Goal: Transaction & Acquisition: Book appointment/travel/reservation

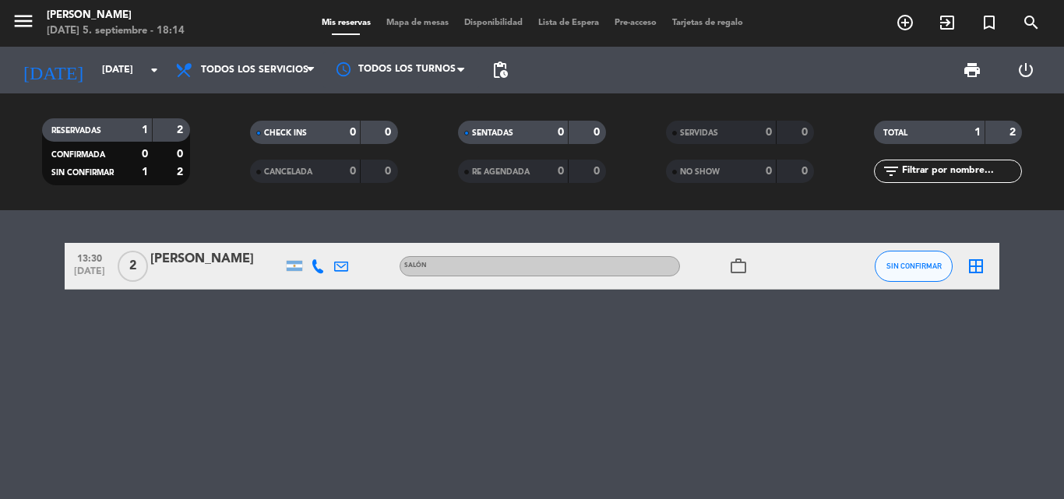
click at [148, 274] on div "2" at bounding box center [133, 266] width 36 height 46
click at [136, 67] on input "vie. [DATE]" at bounding box center [160, 70] width 132 height 26
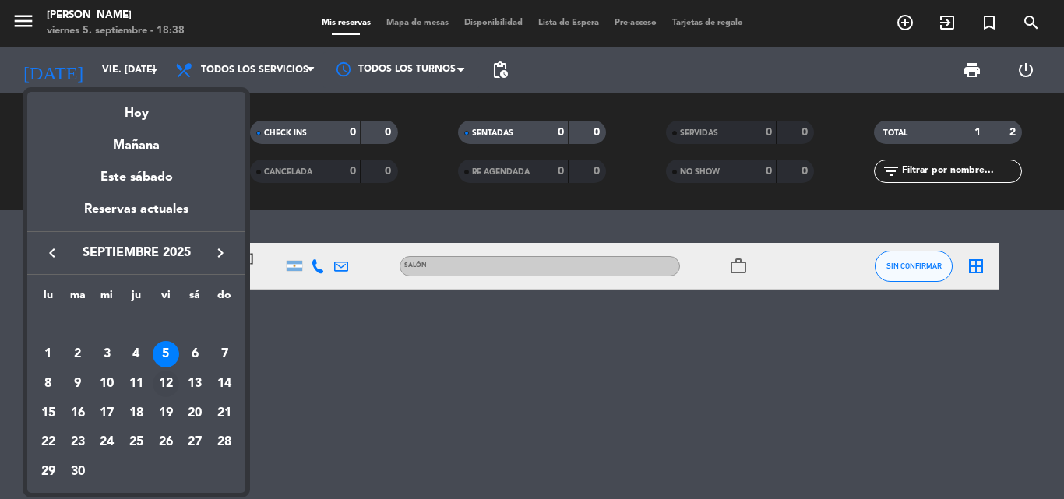
click at [152, 377] on td "12" at bounding box center [166, 384] width 30 height 30
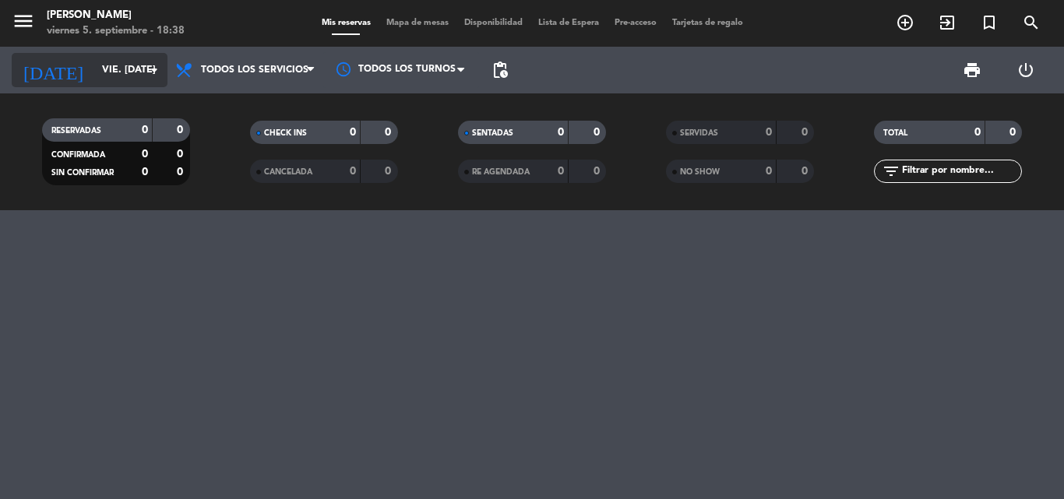
click at [136, 86] on div "[DATE] vie. [DATE] arrow_drop_down" at bounding box center [90, 70] width 156 height 34
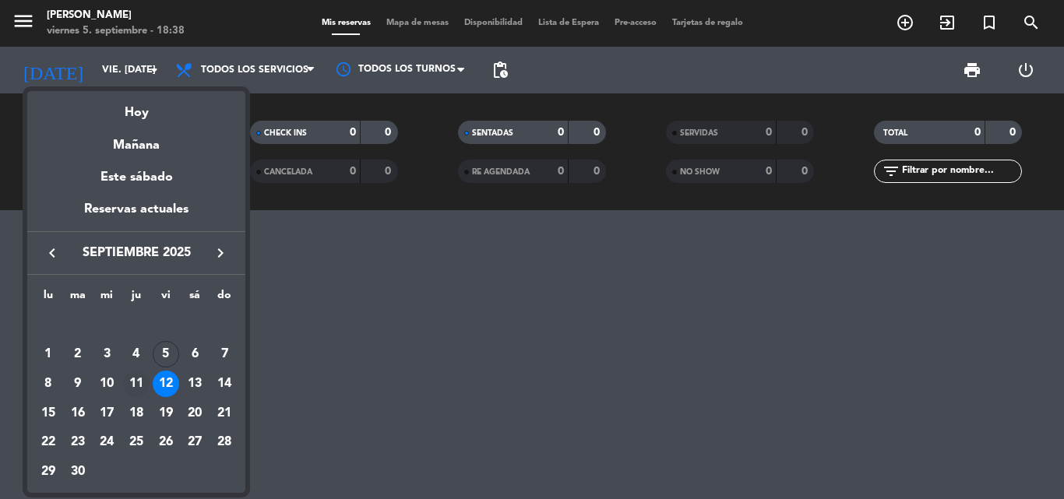
click at [143, 382] on div "11" at bounding box center [136, 384] width 26 height 26
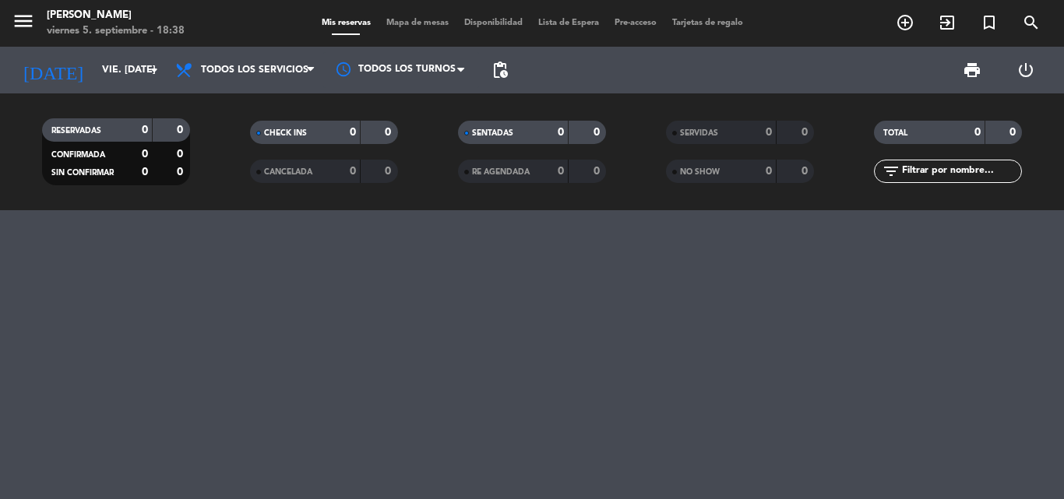
type input "[DEMOGRAPHIC_DATA] [DATE]"
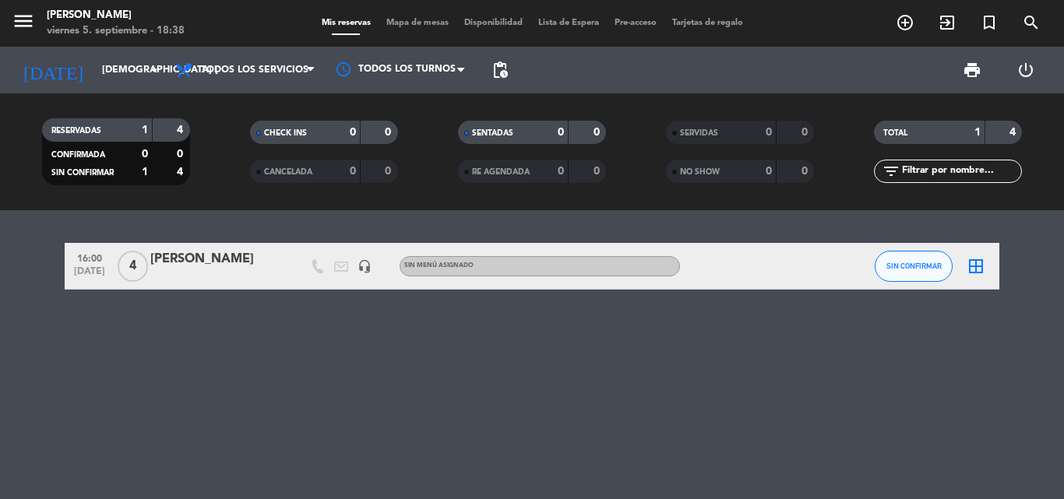
click at [137, 264] on span "4" at bounding box center [133, 266] width 30 height 31
click at [104, 76] on input "[DEMOGRAPHIC_DATA] [DATE]" at bounding box center [160, 70] width 132 height 26
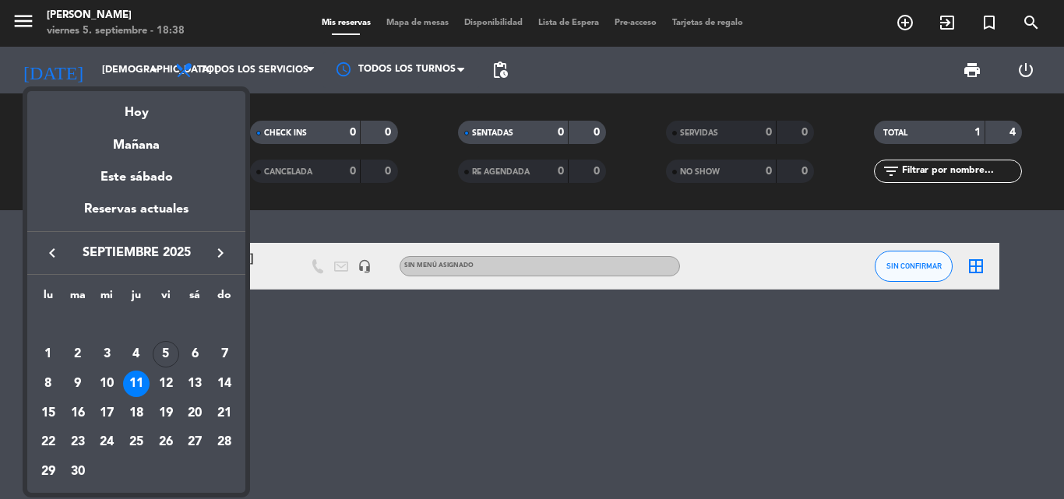
click at [379, 364] on div at bounding box center [532, 249] width 1064 height 499
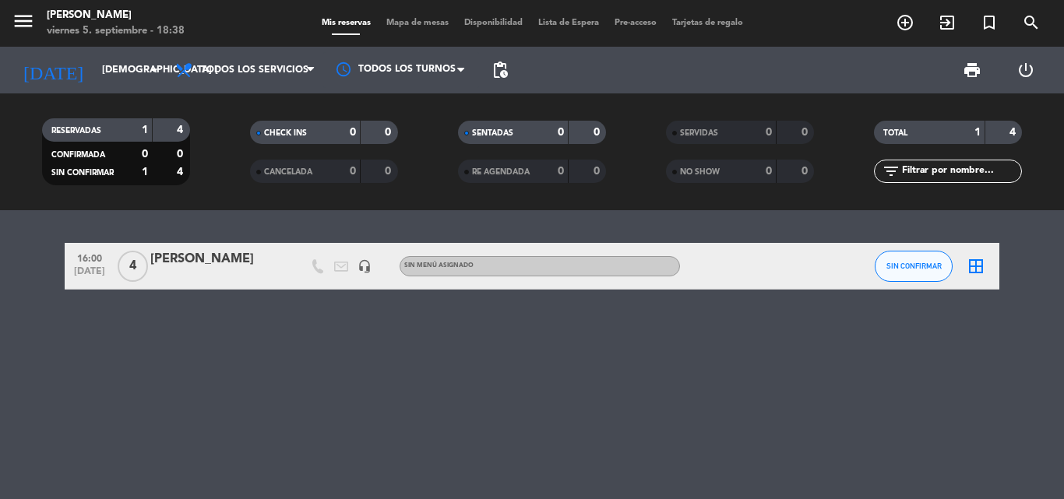
click at [915, 25] on span "add_circle_outline" at bounding box center [905, 22] width 42 height 26
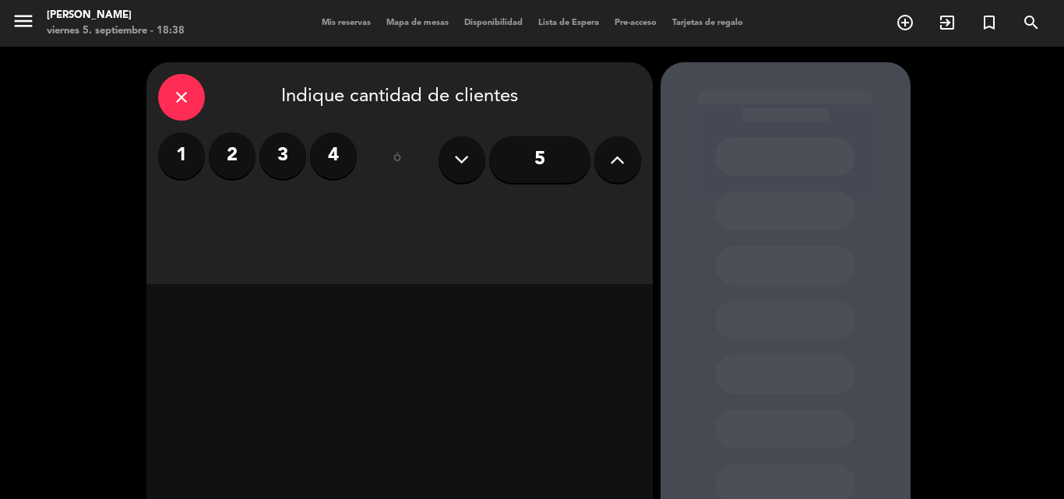
click at [628, 152] on button at bounding box center [617, 159] width 47 height 47
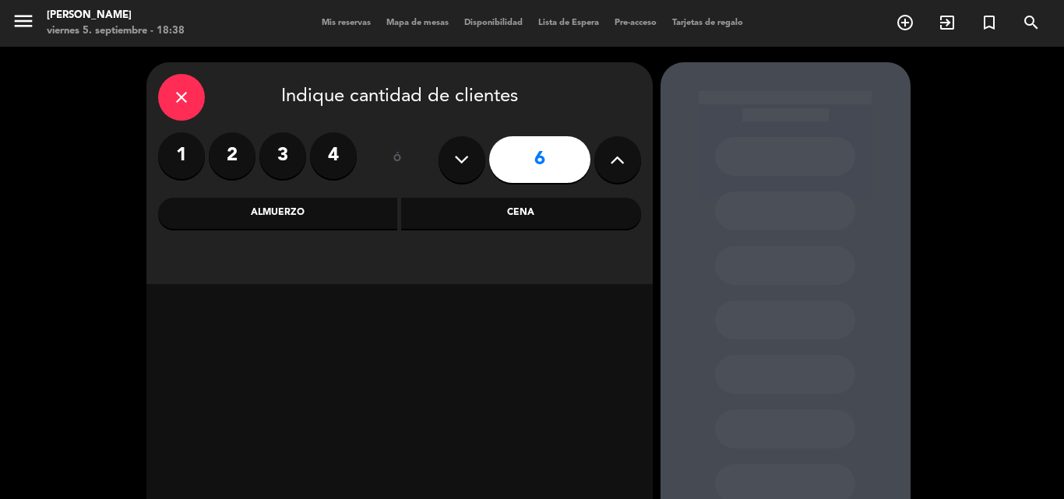
click at [182, 101] on icon "close" at bounding box center [181, 97] width 19 height 19
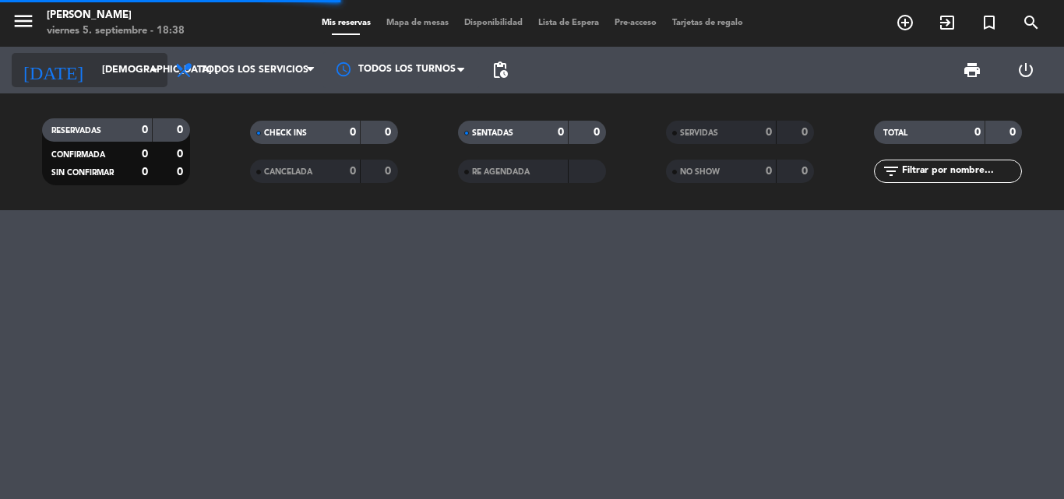
click at [129, 58] on input "[DEMOGRAPHIC_DATA] [DATE]" at bounding box center [160, 70] width 132 height 26
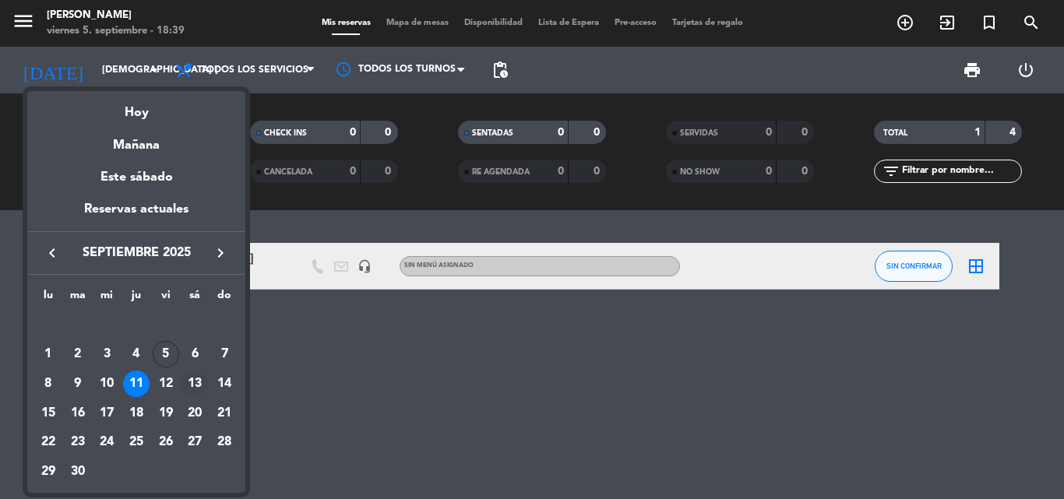
click at [196, 382] on div "13" at bounding box center [195, 384] width 26 height 26
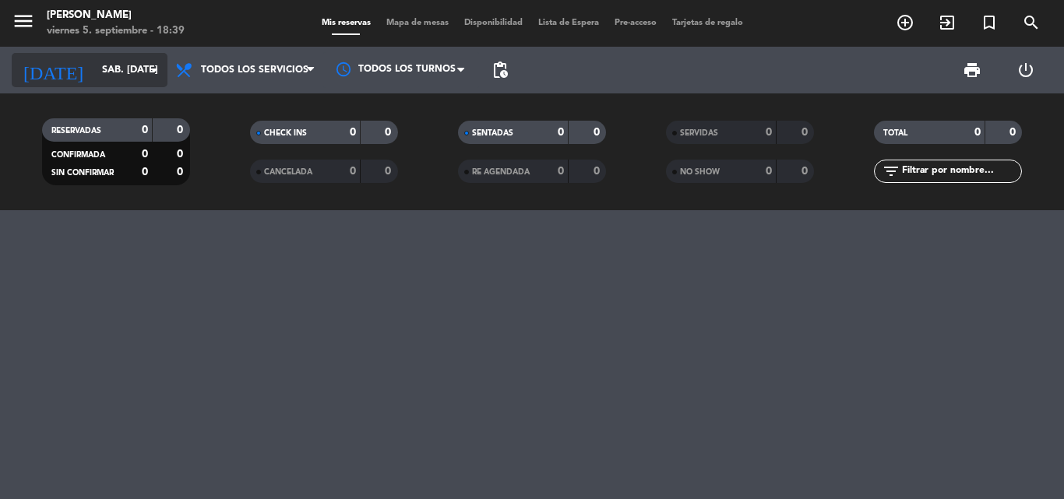
click at [143, 76] on input "sáb. [DATE]" at bounding box center [160, 70] width 132 height 26
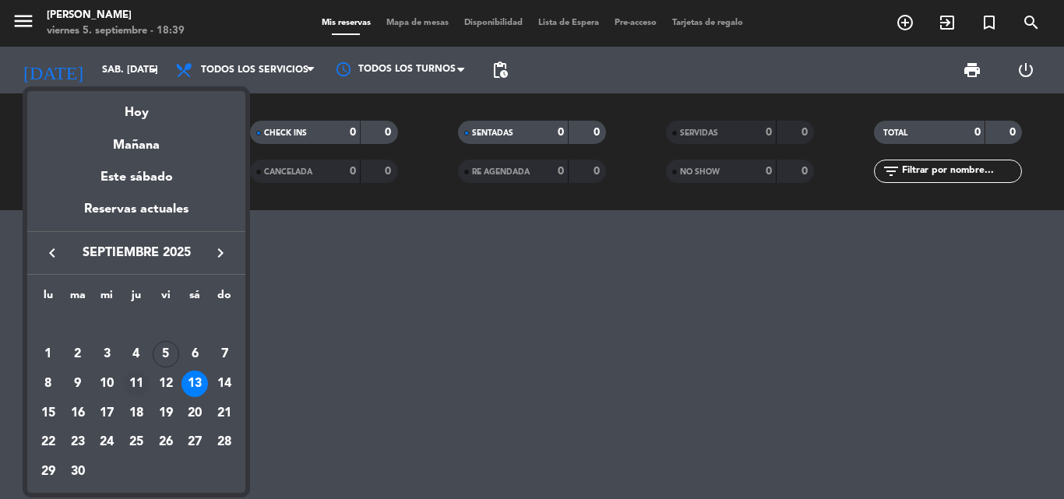
click at [129, 382] on div "11" at bounding box center [136, 384] width 26 height 26
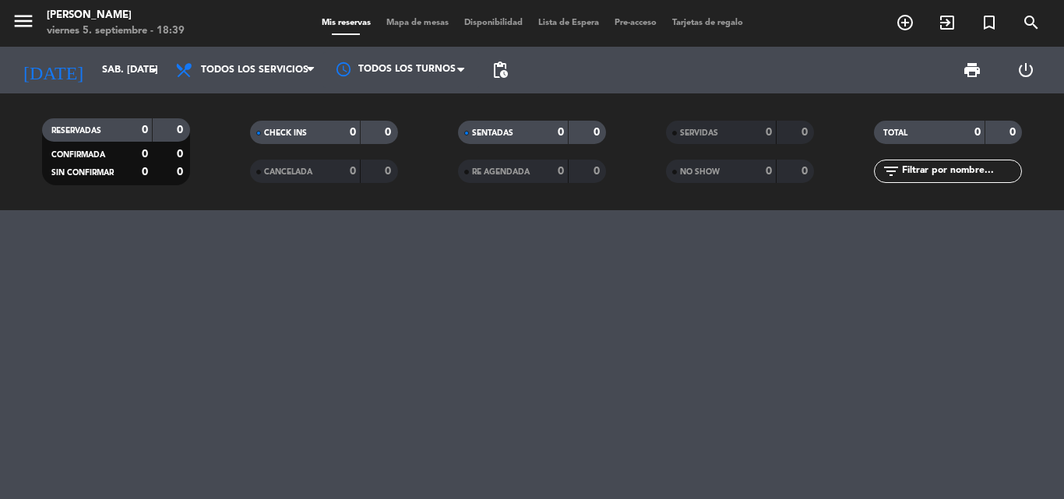
type input "[DEMOGRAPHIC_DATA] [DATE]"
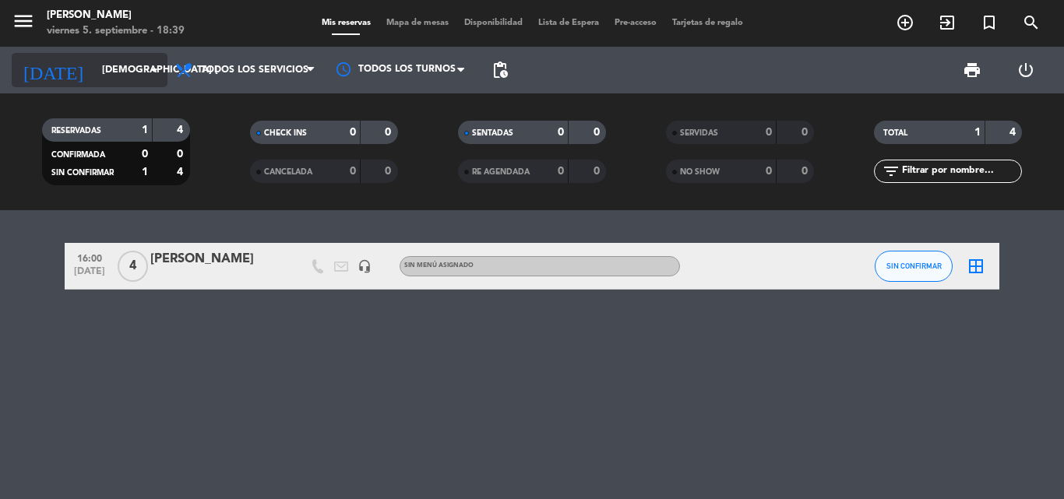
click at [107, 64] on input "[DEMOGRAPHIC_DATA] [DATE]" at bounding box center [160, 70] width 132 height 26
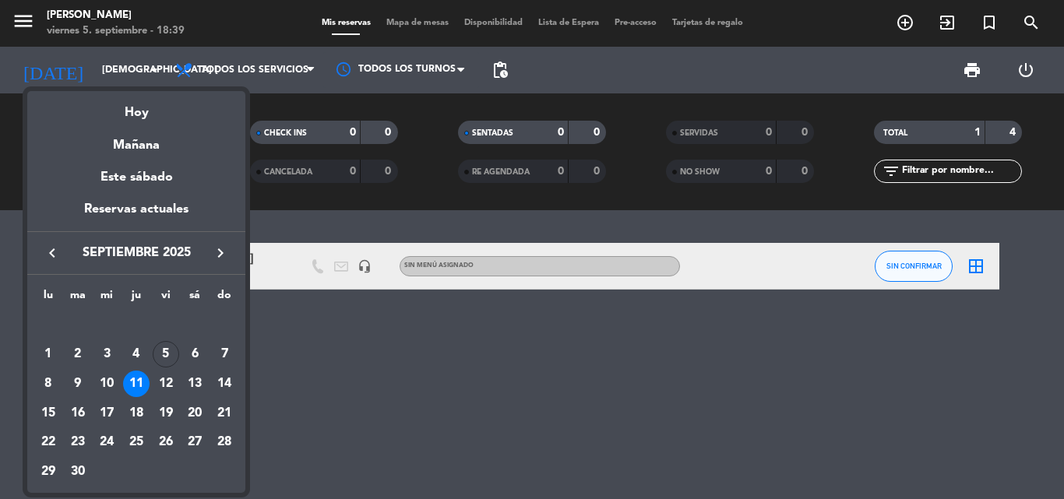
click at [846, 75] on div at bounding box center [532, 249] width 1064 height 499
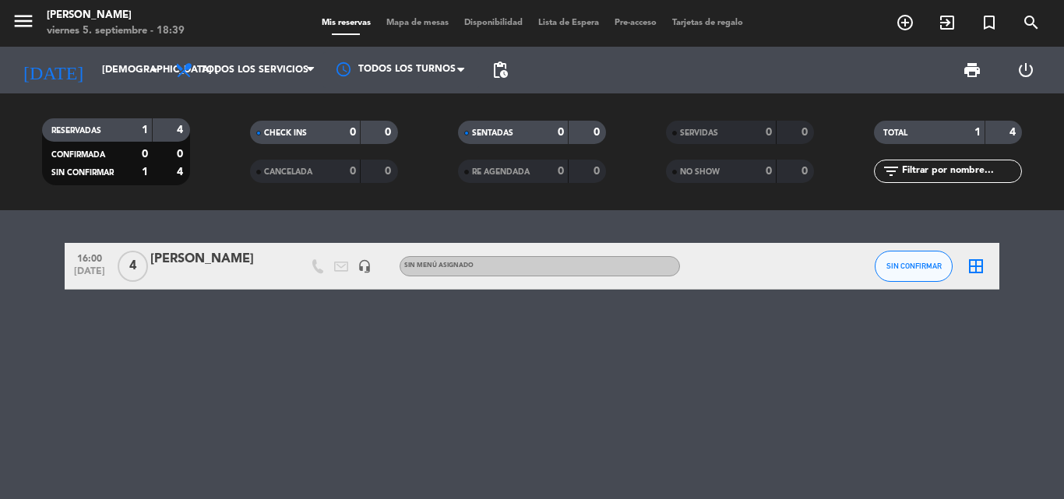
click at [903, 20] on icon "add_circle_outline" at bounding box center [905, 22] width 19 height 19
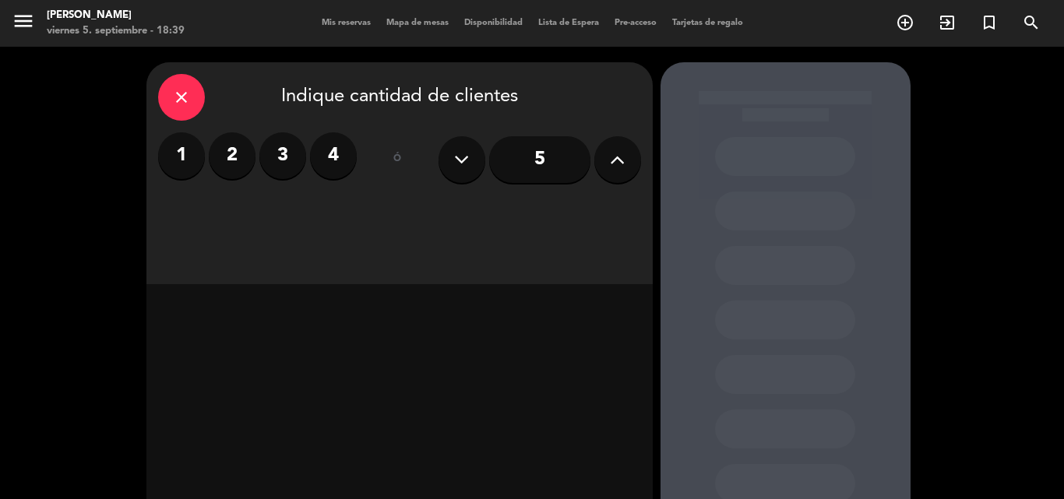
click at [615, 164] on icon at bounding box center [617, 159] width 15 height 23
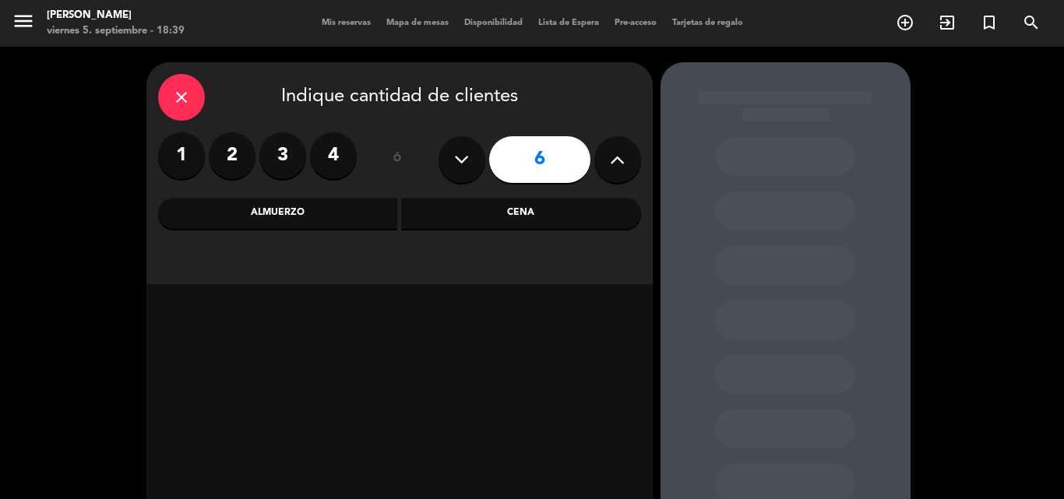
click at [337, 157] on label "4" at bounding box center [333, 155] width 47 height 47
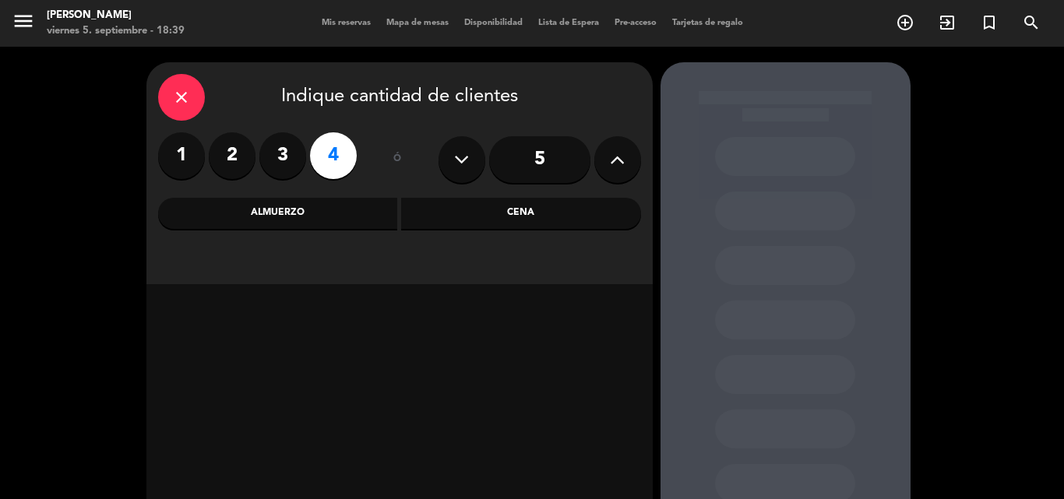
click at [263, 206] on div "Almuerzo" at bounding box center [278, 213] width 240 height 31
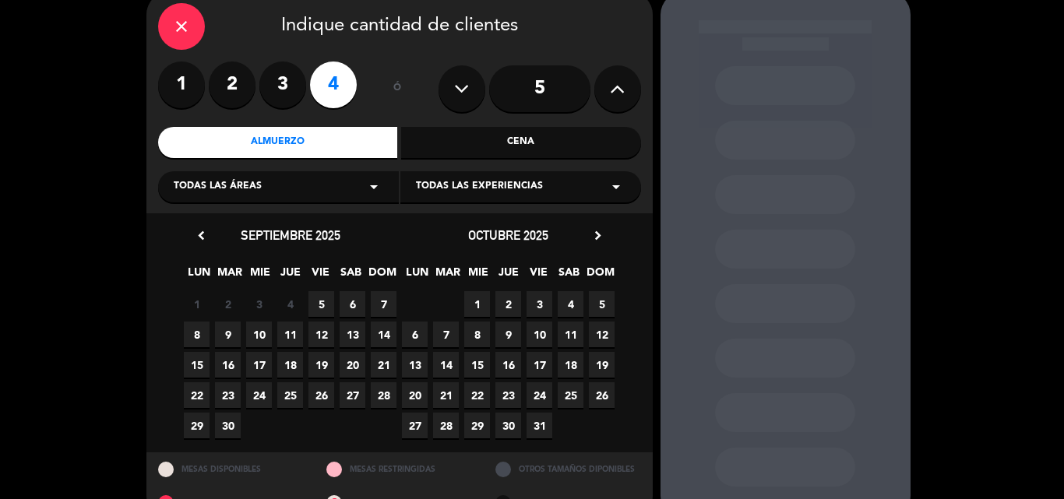
scroll to position [106, 0]
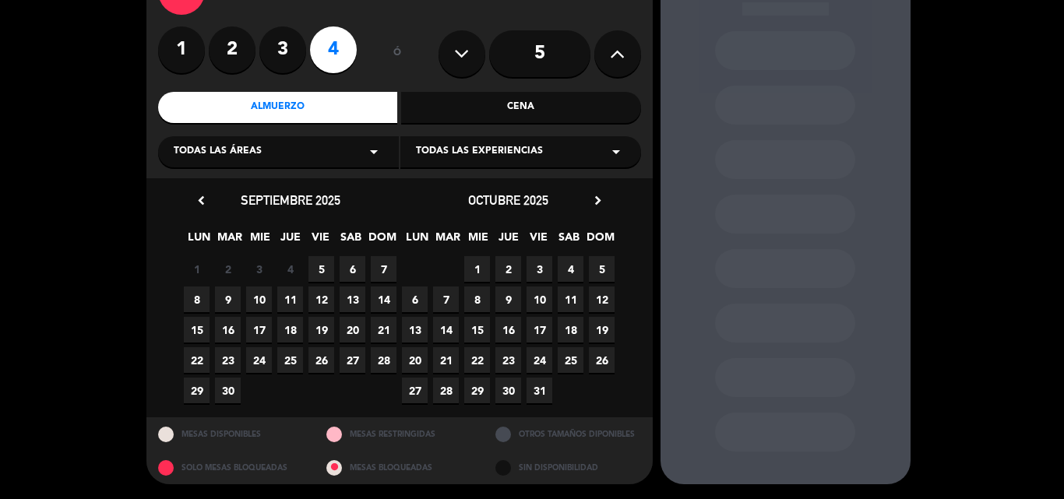
click at [295, 294] on span "11" at bounding box center [290, 300] width 26 height 26
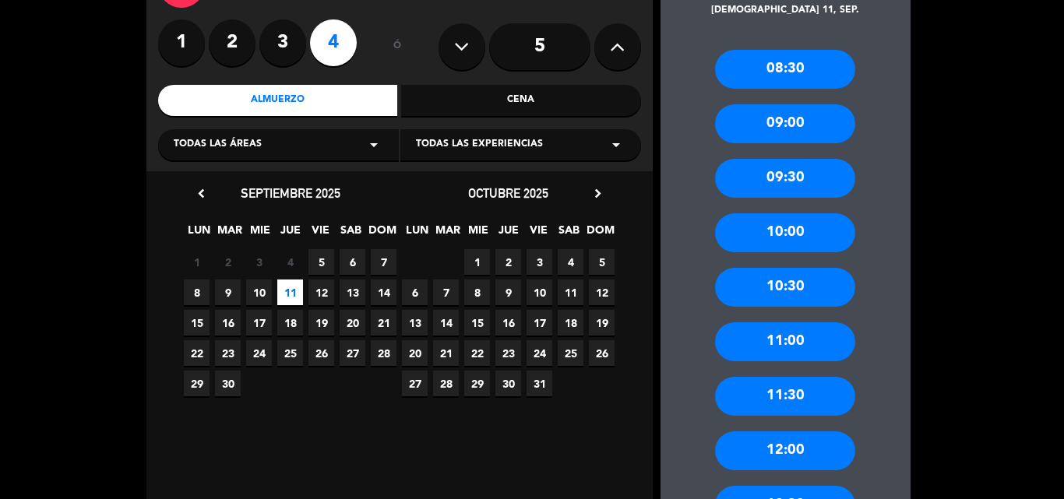
scroll to position [140, 0]
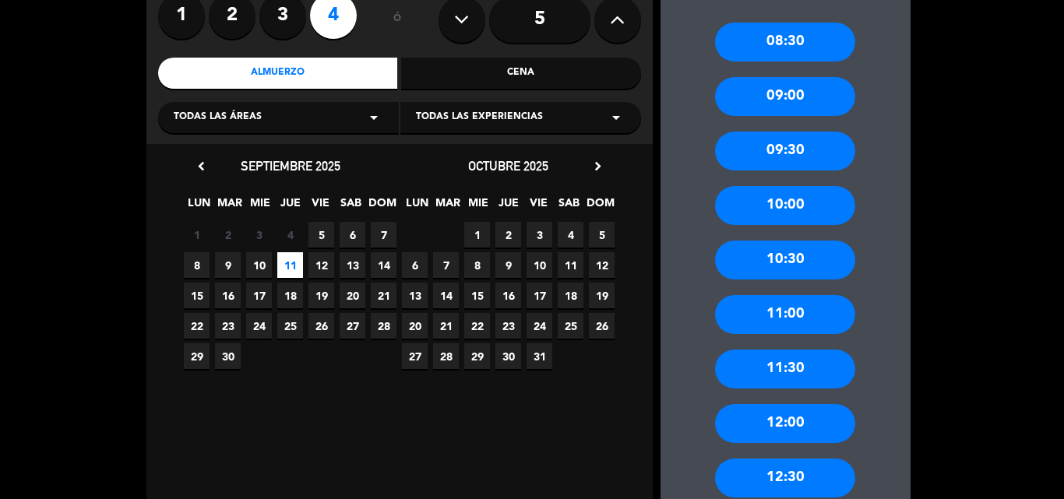
click at [779, 471] on div "12:30" at bounding box center [785, 478] width 140 height 39
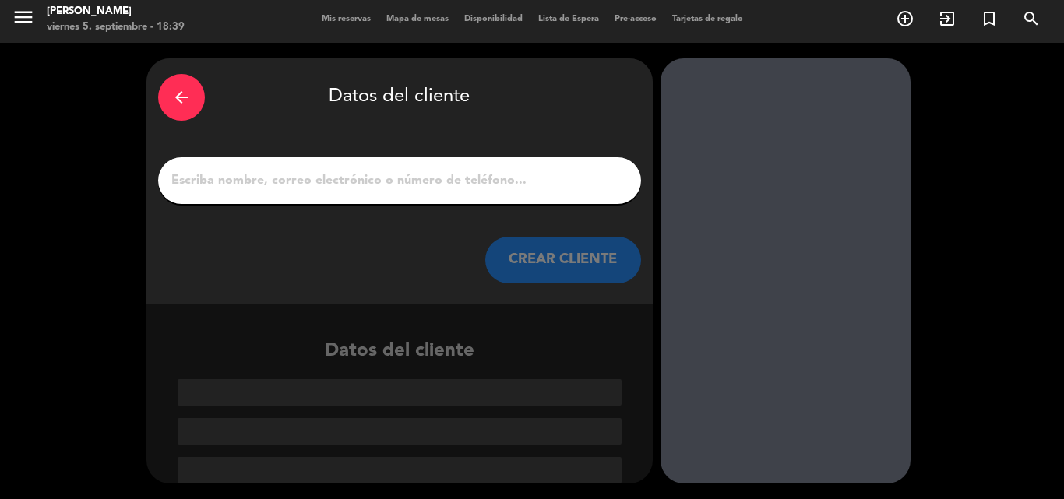
click at [557, 181] on input "1" at bounding box center [400, 181] width 460 height 22
click at [573, 191] on input "1" at bounding box center [400, 181] width 460 height 22
type input "M"
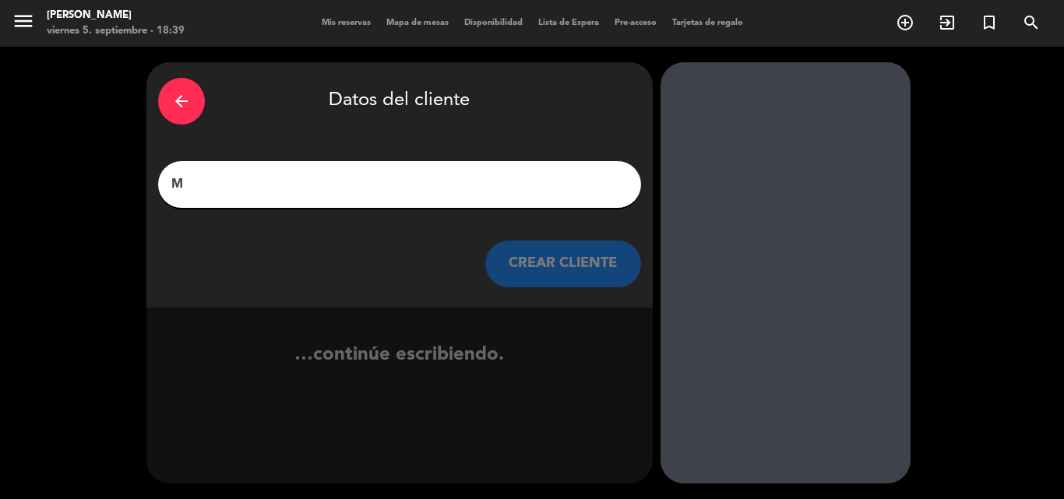
scroll to position [0, 0]
type input "g"
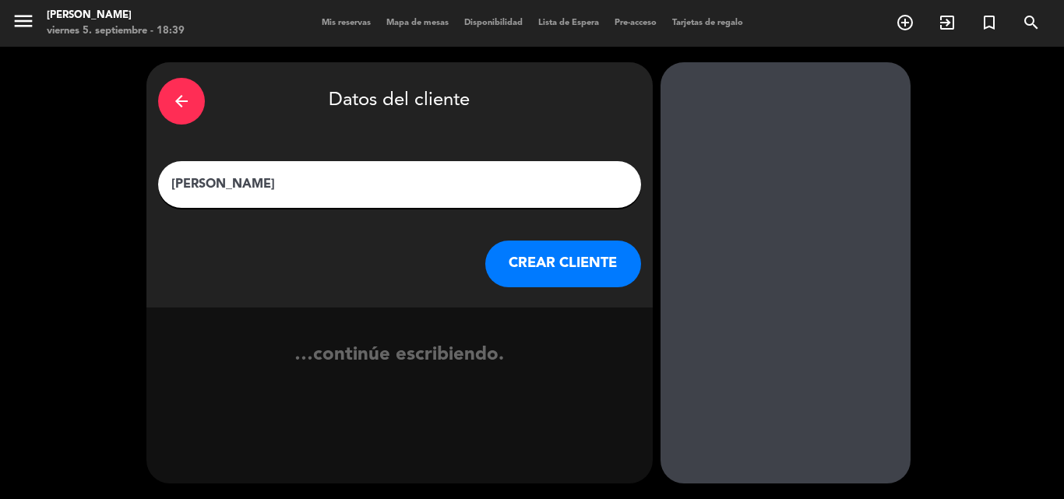
type input "[PERSON_NAME]"
click at [612, 256] on button "CREAR CLIENTE" at bounding box center [563, 264] width 156 height 47
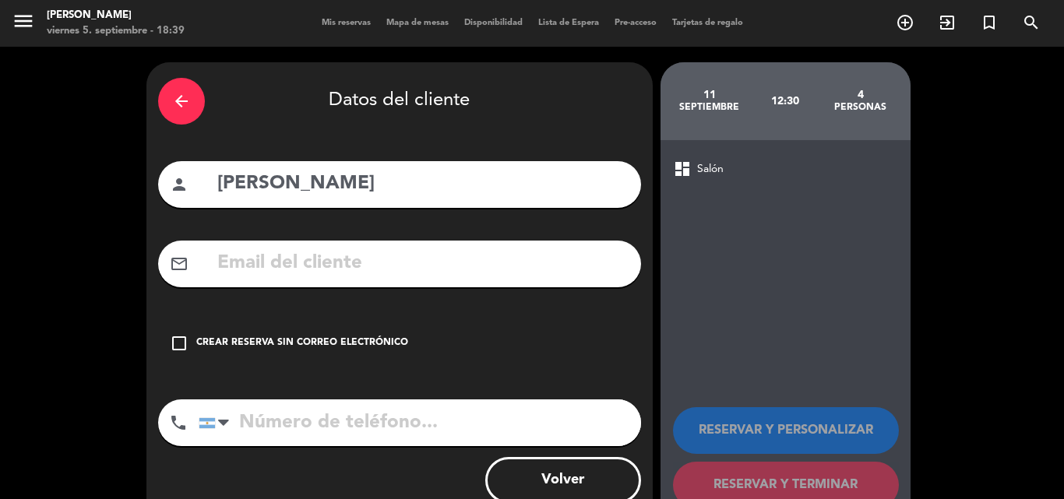
click at [175, 348] on icon "check_box_outline_blank" at bounding box center [179, 343] width 19 height 19
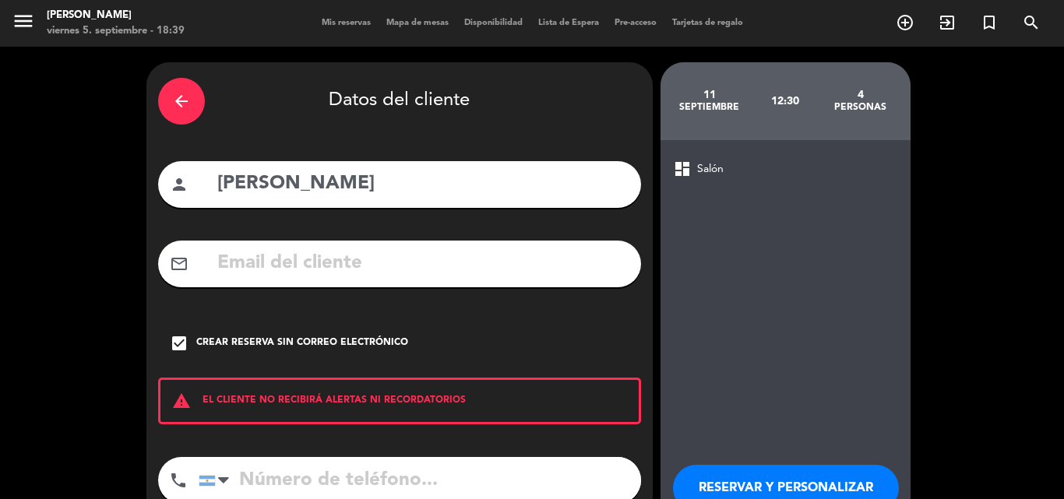
click at [741, 472] on button "RESERVAR Y PERSONALIZAR" at bounding box center [786, 488] width 226 height 47
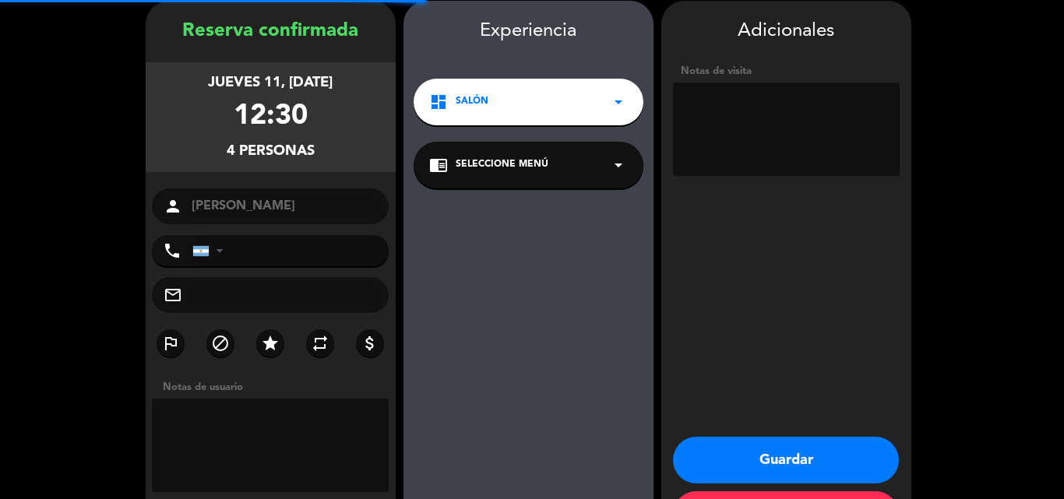
scroll to position [62, 0]
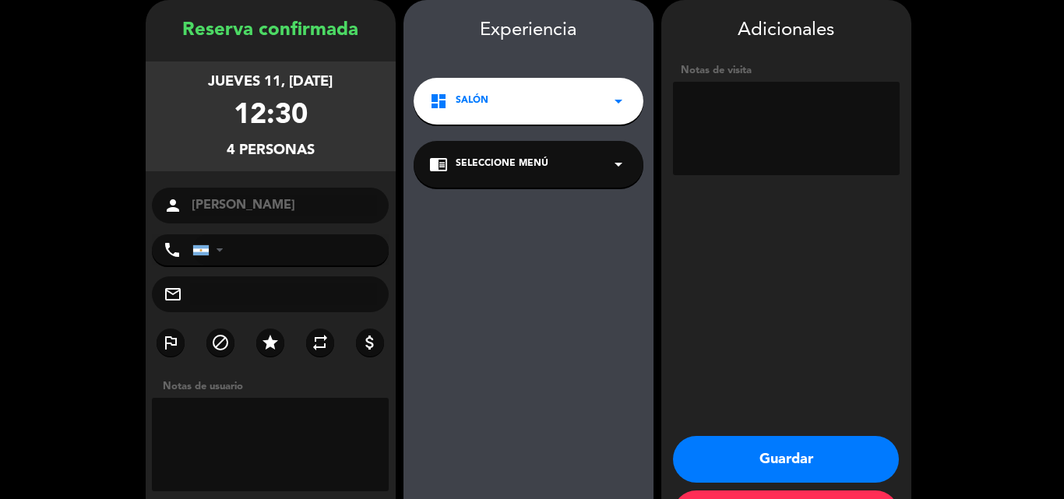
click at [809, 456] on button "Guardar" at bounding box center [786, 459] width 226 height 47
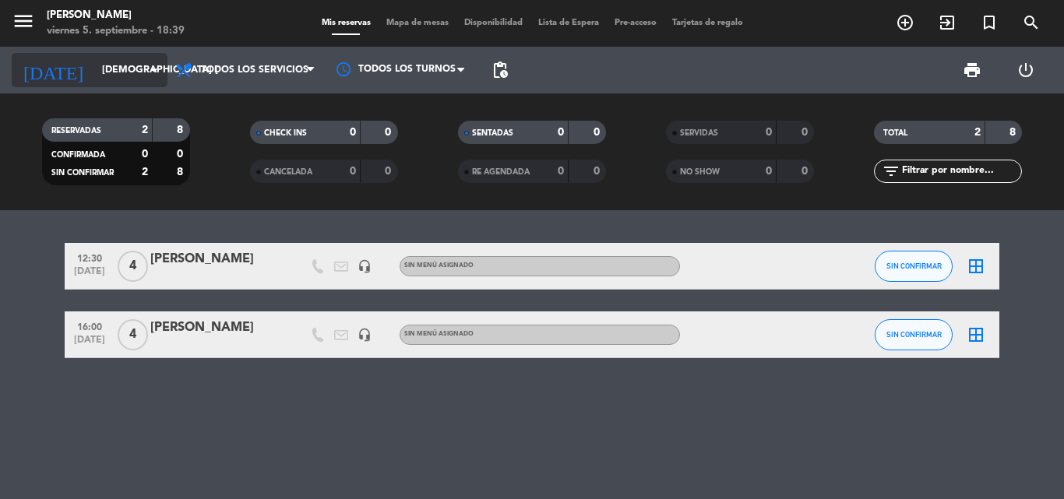
click at [119, 75] on input "[DEMOGRAPHIC_DATA] [DATE]" at bounding box center [160, 70] width 132 height 26
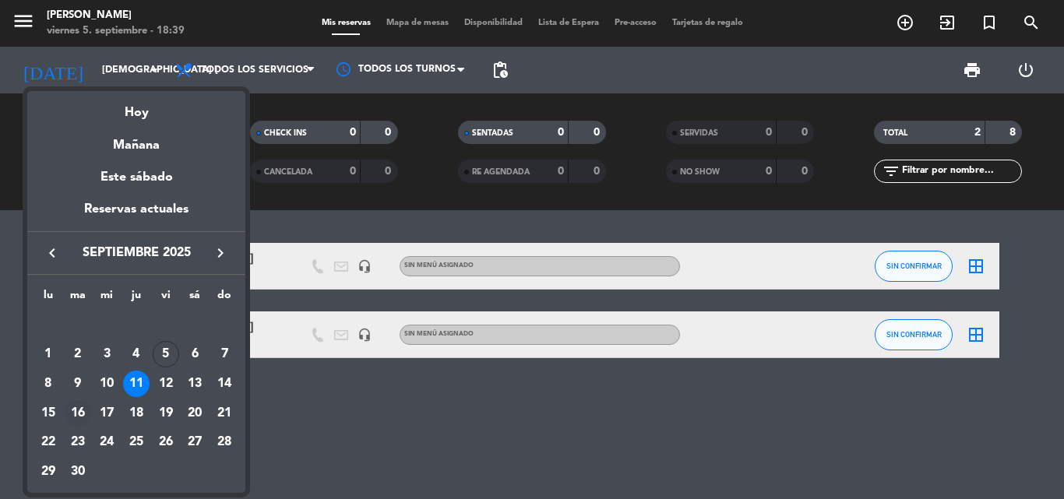
click at [83, 411] on div "16" at bounding box center [78, 413] width 26 height 26
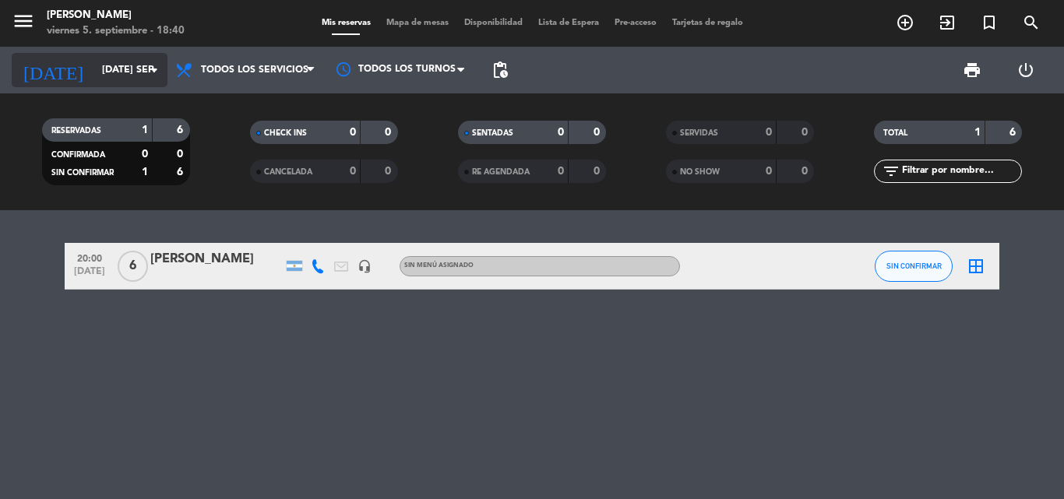
click at [117, 65] on input "[DATE] sep." at bounding box center [160, 70] width 132 height 26
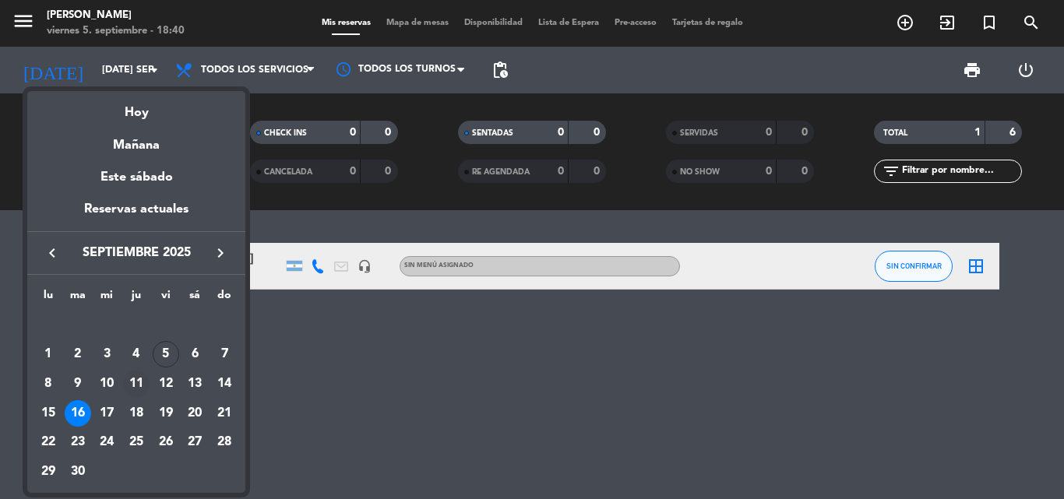
click at [136, 379] on div "11" at bounding box center [136, 384] width 26 height 26
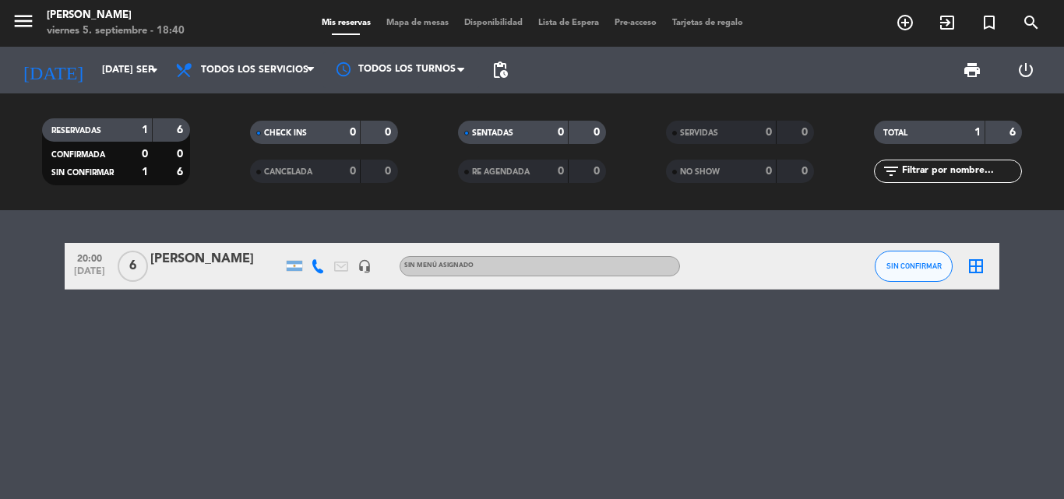
type input "[DEMOGRAPHIC_DATA] [DATE]"
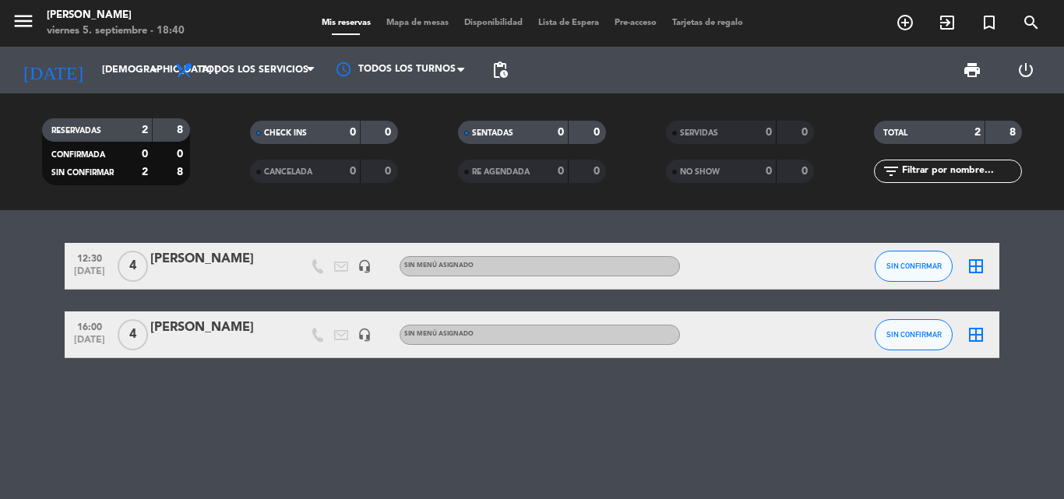
click at [975, 342] on icon "border_all" at bounding box center [976, 335] width 19 height 19
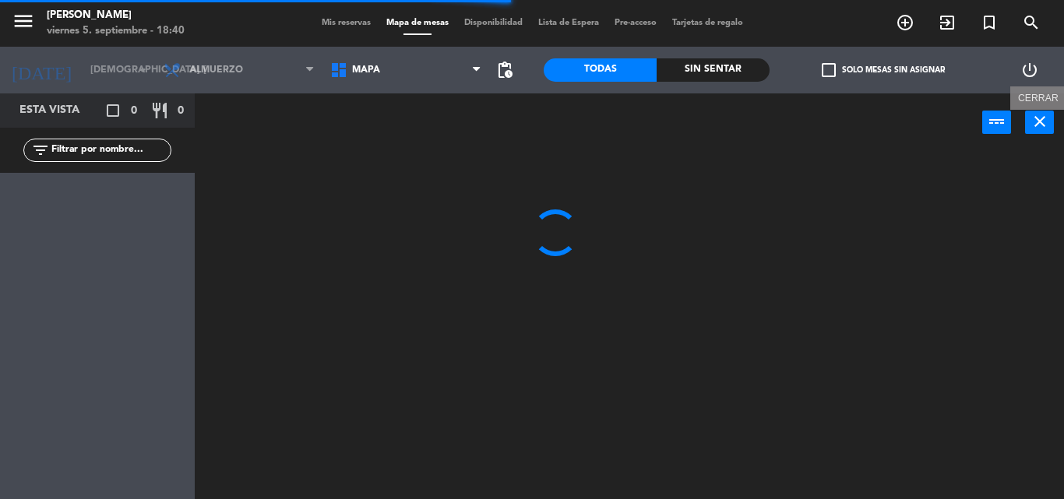
click at [1040, 114] on icon "close" at bounding box center [1040, 121] width 19 height 19
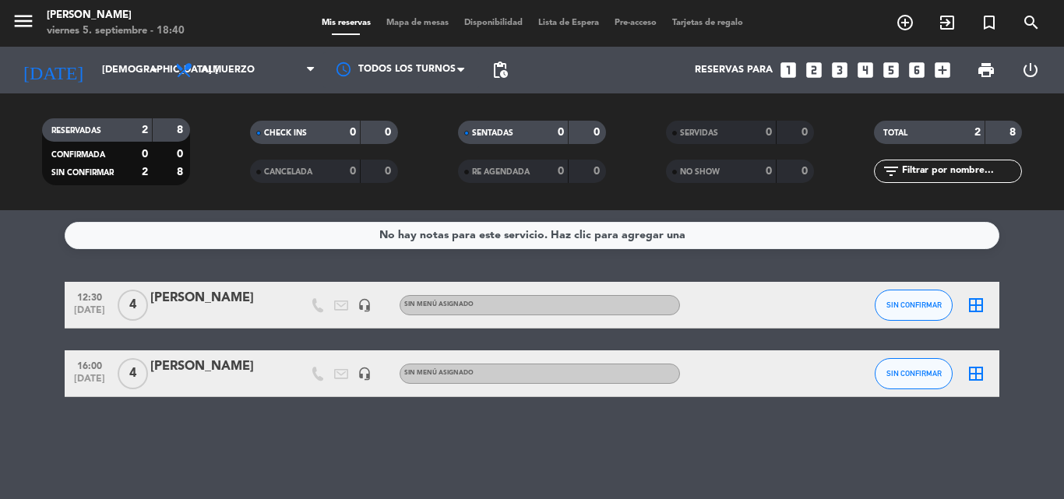
click at [119, 21] on div "[PERSON_NAME]" at bounding box center [116, 16] width 138 height 16
click at [94, 27] on div "viernes 5. septiembre - 18:40" at bounding box center [116, 31] width 138 height 16
